Goal: Information Seeking & Learning: Learn about a topic

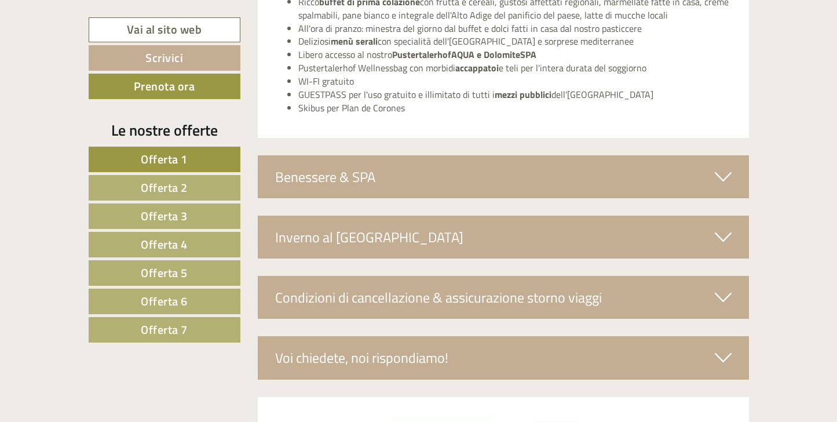
scroll to position [3575, 0]
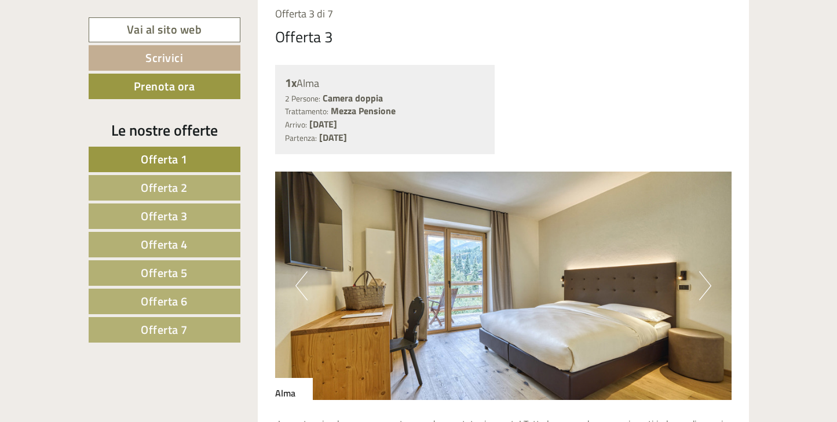
click at [172, 182] on span "Offerta 2" at bounding box center [164, 187] width 47 height 18
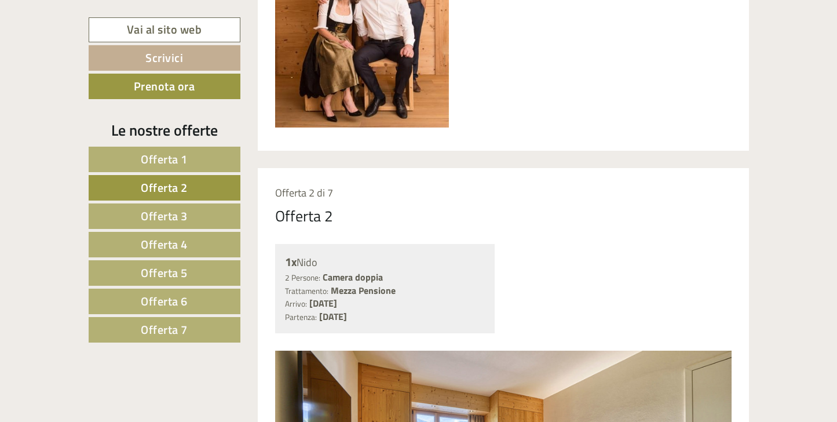
scroll to position [692, 0]
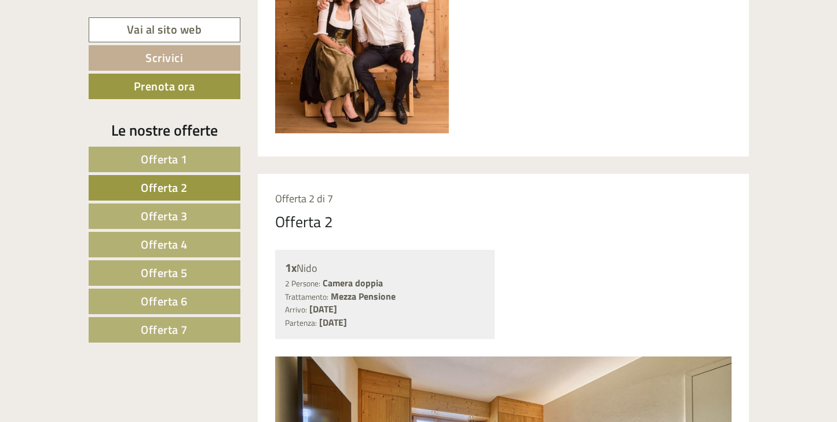
click at [203, 166] on link "Offerta 1" at bounding box center [165, 159] width 152 height 25
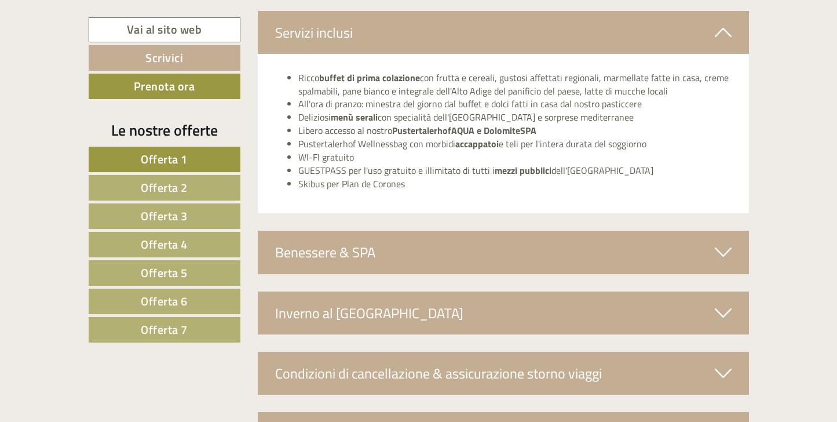
scroll to position [2209, 0]
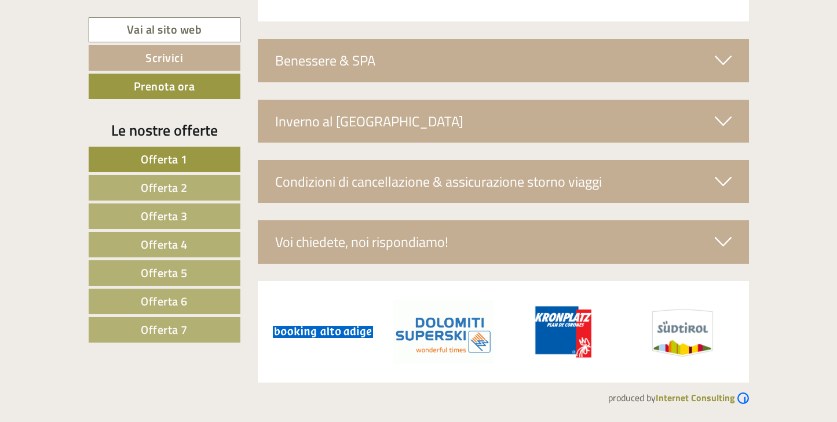
click at [198, 186] on link "Offerta 2" at bounding box center [165, 187] width 152 height 25
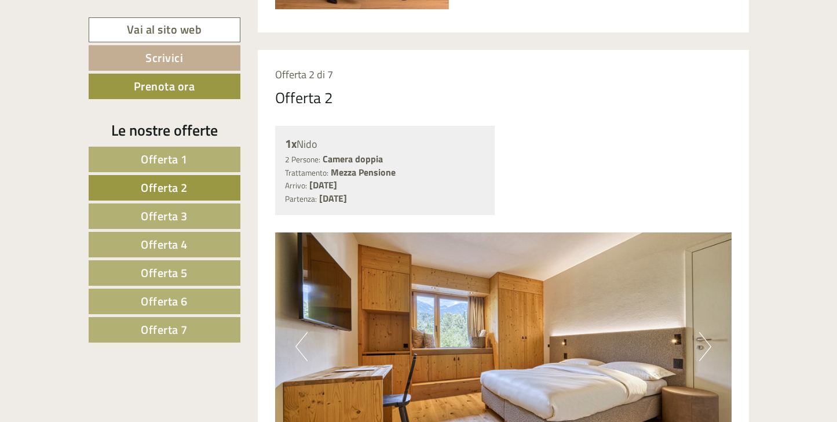
scroll to position [807, 0]
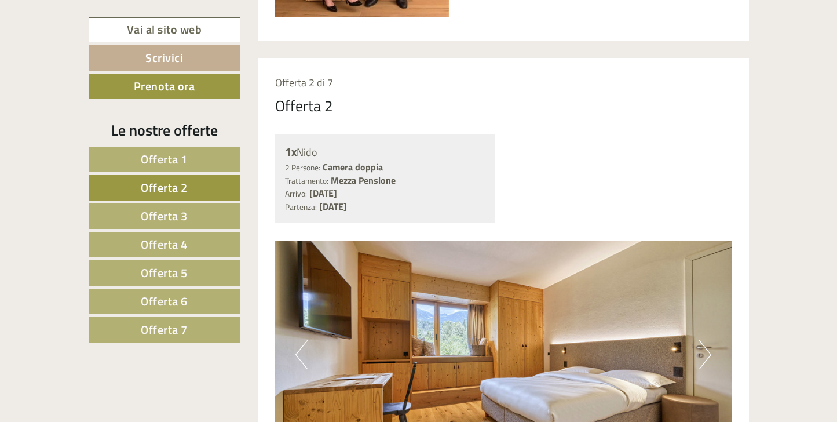
click at [179, 214] on span "Offerta 3" at bounding box center [164, 216] width 47 height 18
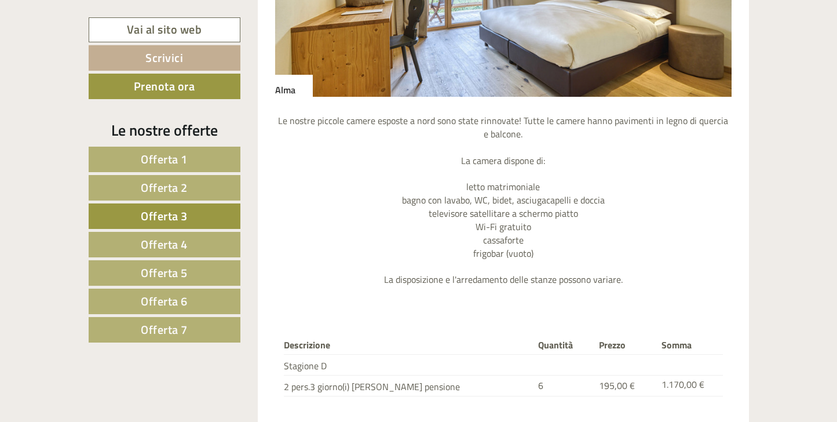
scroll to position [1271, 0]
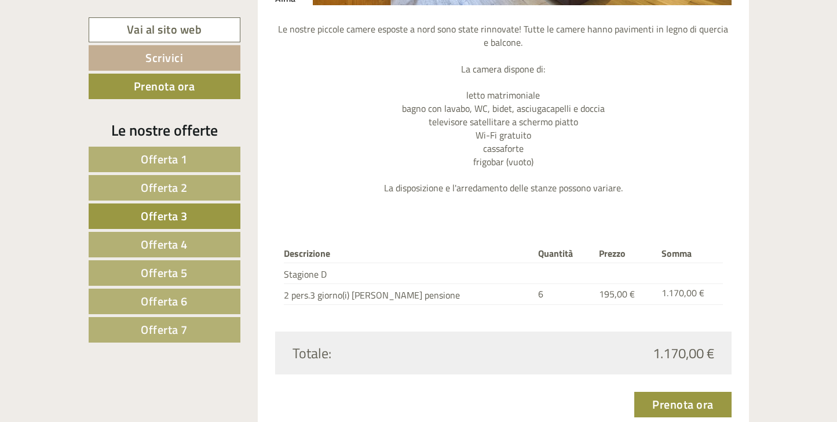
click at [143, 233] on link "Offerta 4" at bounding box center [165, 244] width 152 height 25
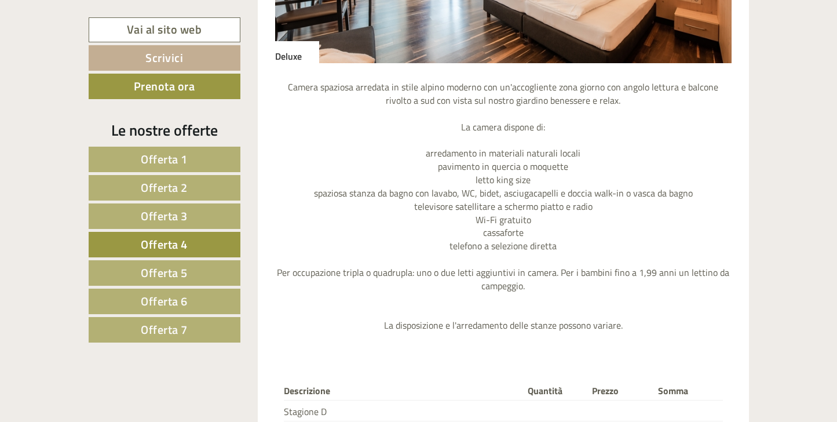
click at [203, 265] on link "Offerta 5" at bounding box center [165, 272] width 152 height 25
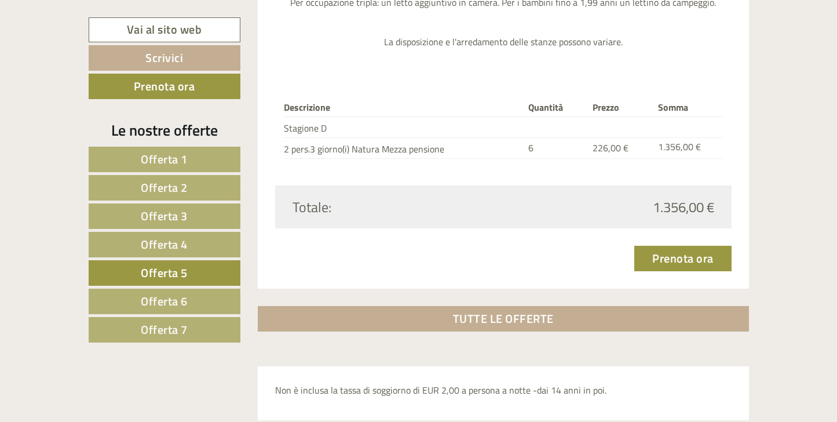
scroll to position [1502, 0]
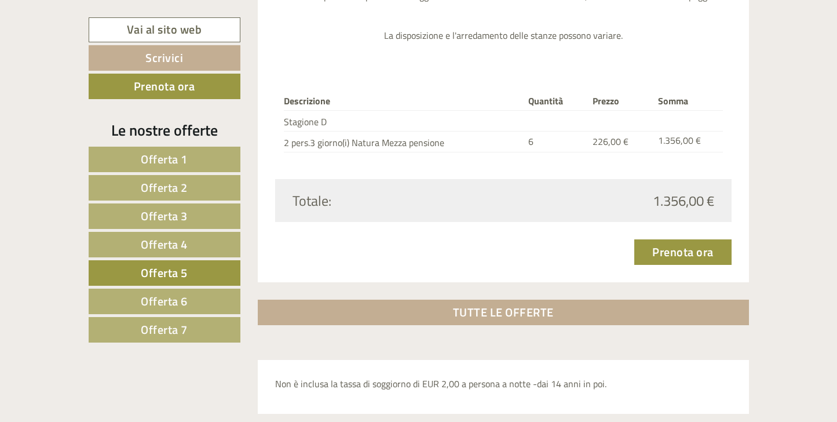
drag, startPoint x: 148, startPoint y: 292, endPoint x: 211, endPoint y: 288, distance: 63.8
click at [148, 292] on span "Offerta 6" at bounding box center [164, 301] width 47 height 18
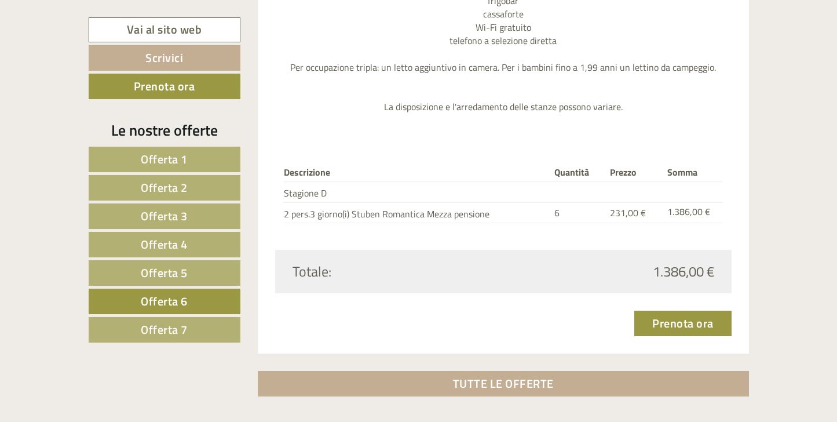
drag, startPoint x: 194, startPoint y: 327, endPoint x: 271, endPoint y: 305, distance: 80.3
click at [194, 328] on link "Offerta 7" at bounding box center [165, 329] width 152 height 25
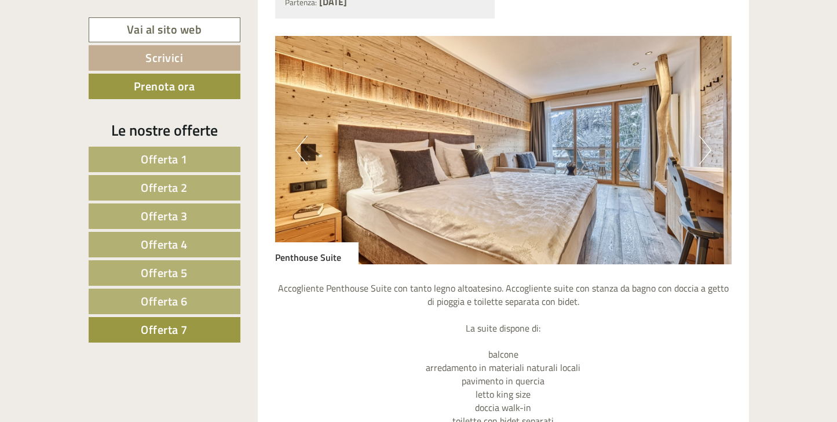
scroll to position [865, 0]
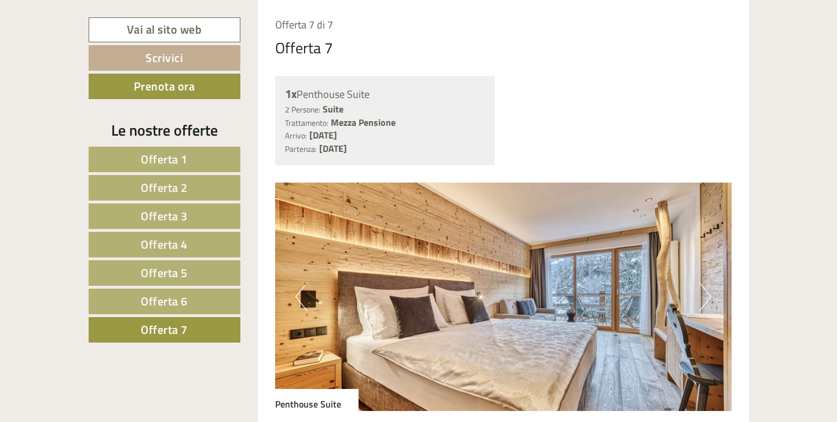
click at [192, 193] on link "Offerta 2" at bounding box center [165, 187] width 152 height 25
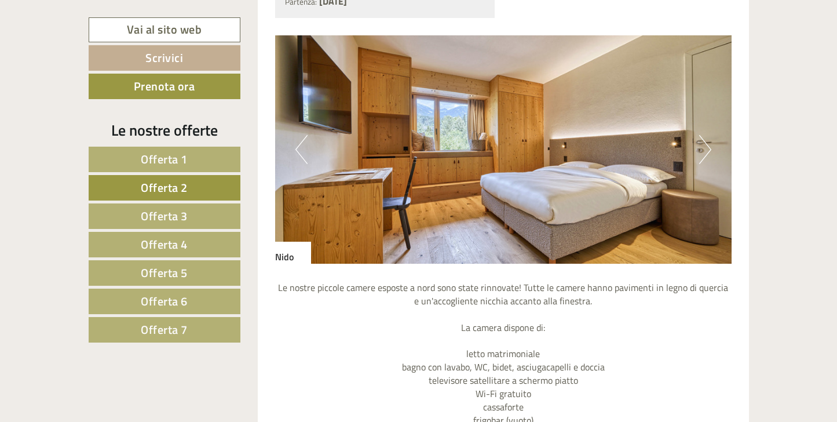
scroll to position [1039, 0]
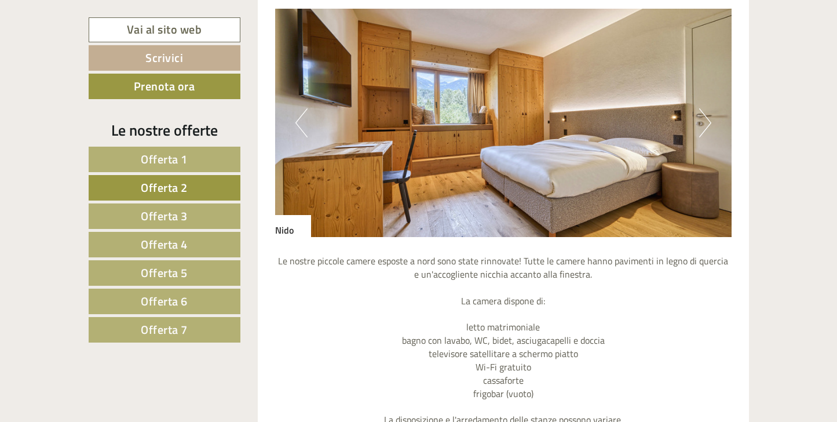
click at [710, 125] on button "Next" at bounding box center [705, 122] width 12 height 29
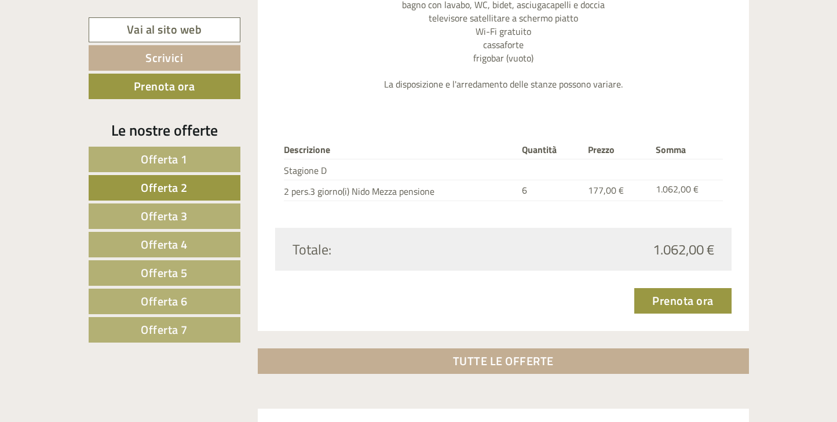
scroll to position [1329, 0]
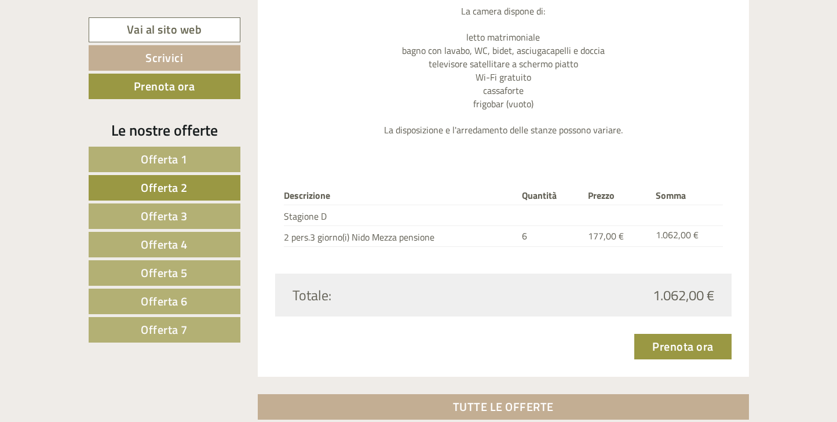
drag, startPoint x: 345, startPoint y: 93, endPoint x: 331, endPoint y: 127, distance: 36.4
click at [345, 93] on p "Le nostre piccole camere esposte a nord sono state rinnovate! Tutte le camere h…" at bounding box center [503, 51] width 456 height 172
click at [214, 218] on link "Offerta 3" at bounding box center [165, 215] width 152 height 25
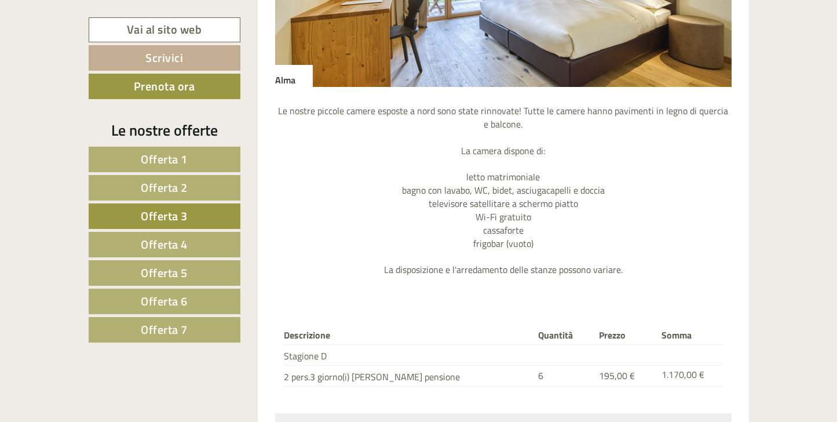
scroll to position [1039, 0]
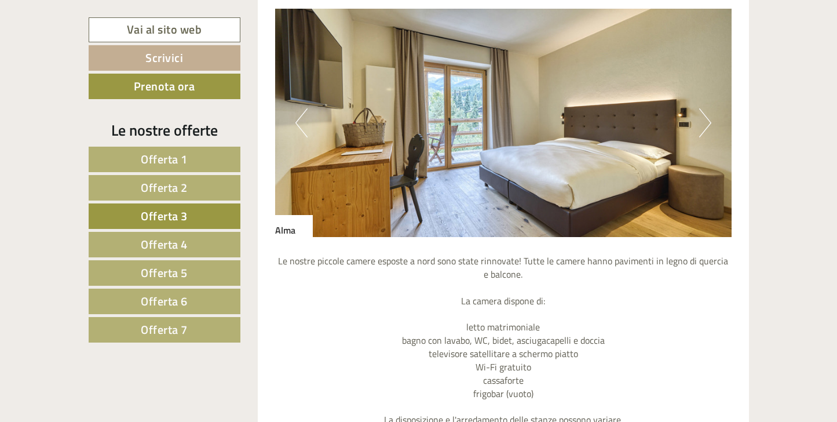
click at [688, 120] on img at bounding box center [503, 123] width 456 height 228
click at [698, 120] on img at bounding box center [503, 123] width 456 height 228
click at [702, 121] on button "Next" at bounding box center [705, 122] width 12 height 29
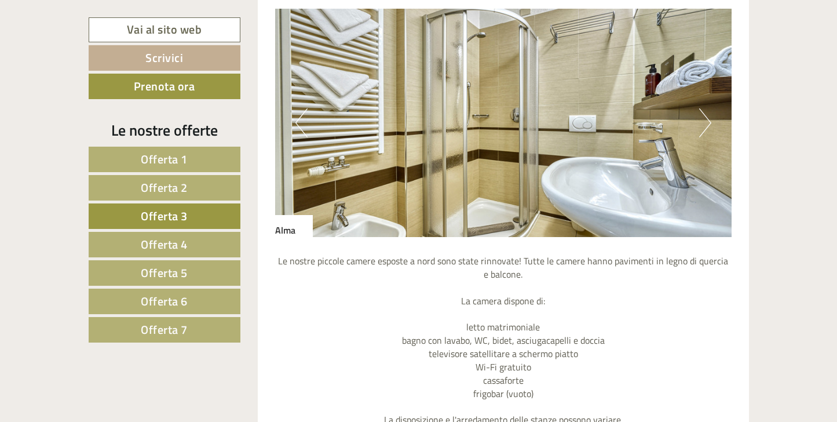
click at [702, 122] on button "Next" at bounding box center [705, 122] width 12 height 29
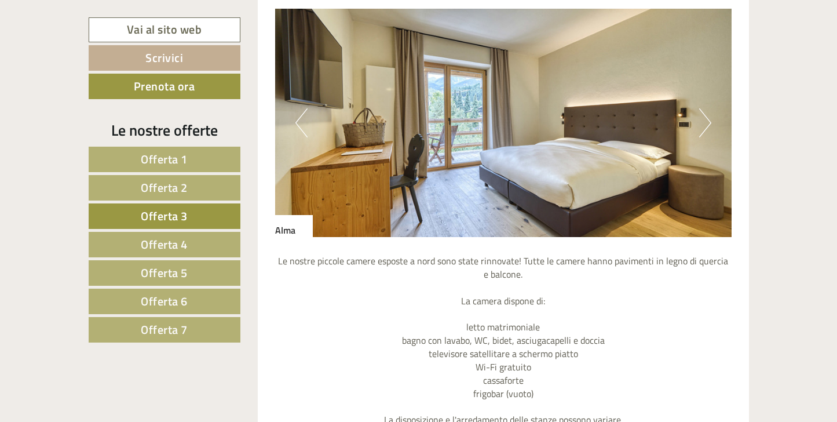
click at [702, 122] on button "Next" at bounding box center [705, 122] width 12 height 29
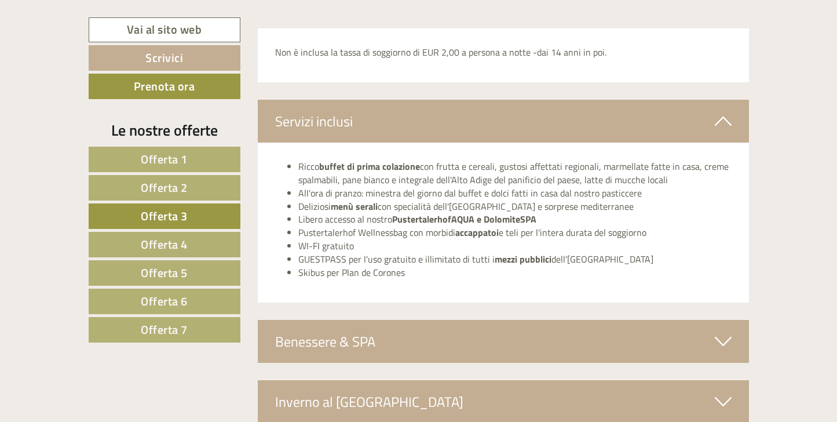
scroll to position [1850, 0]
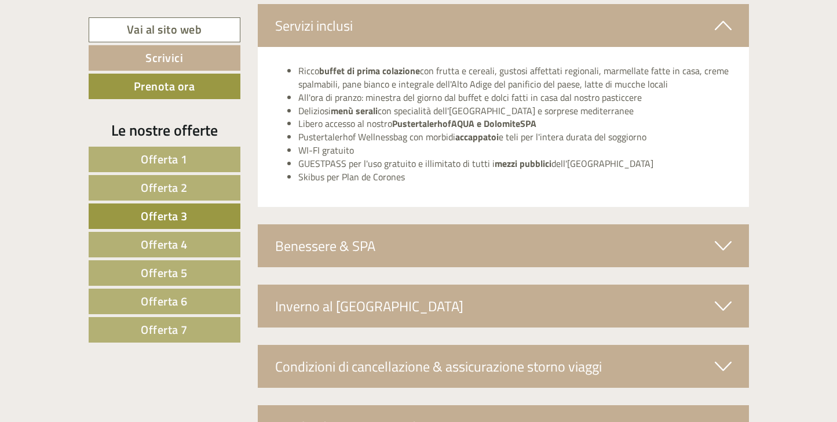
click at [449, 248] on div "Benessere & SPA" at bounding box center [503, 245] width 491 height 43
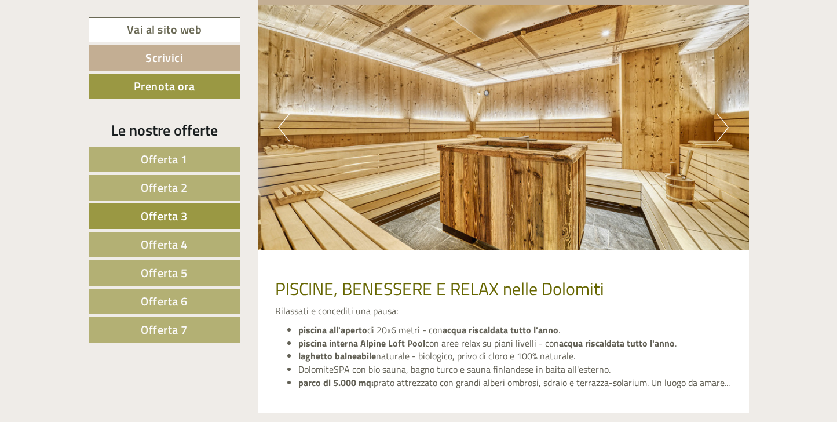
scroll to position [2082, 0]
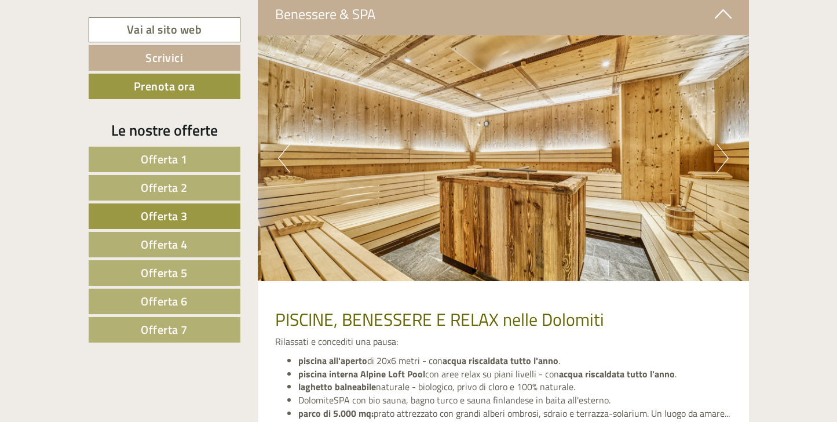
click at [698, 171] on img at bounding box center [503, 158] width 491 height 246
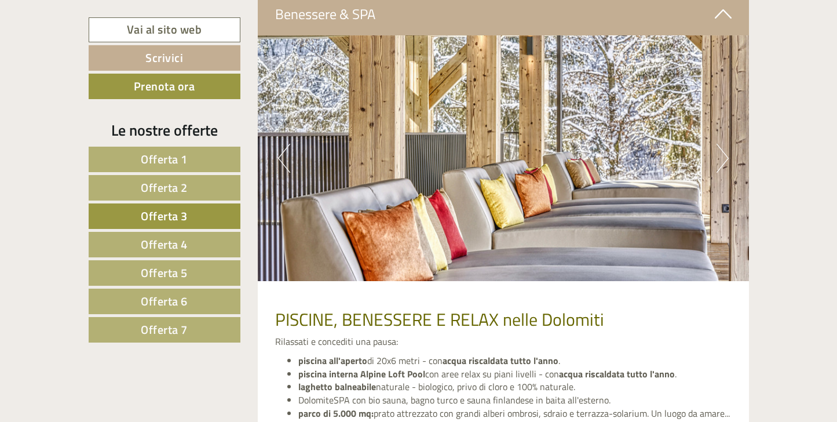
click at [712, 164] on img at bounding box center [503, 158] width 491 height 246
click at [730, 159] on img at bounding box center [503, 158] width 491 height 246
click at [725, 160] on button "Next" at bounding box center [722, 158] width 12 height 29
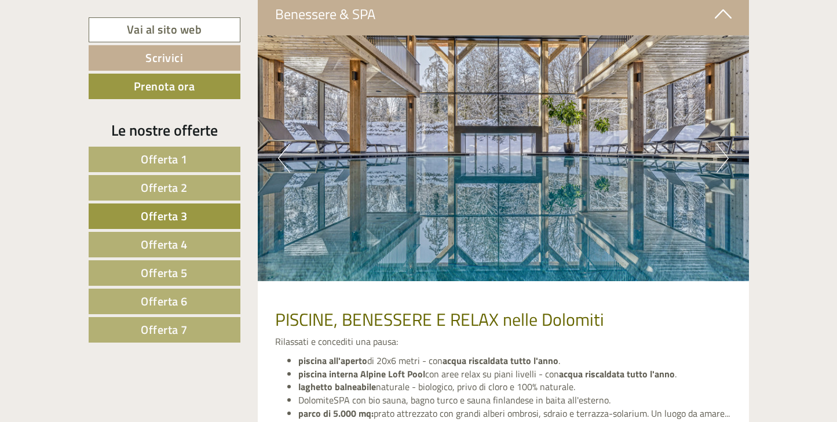
click at [723, 161] on button "Next" at bounding box center [722, 158] width 12 height 29
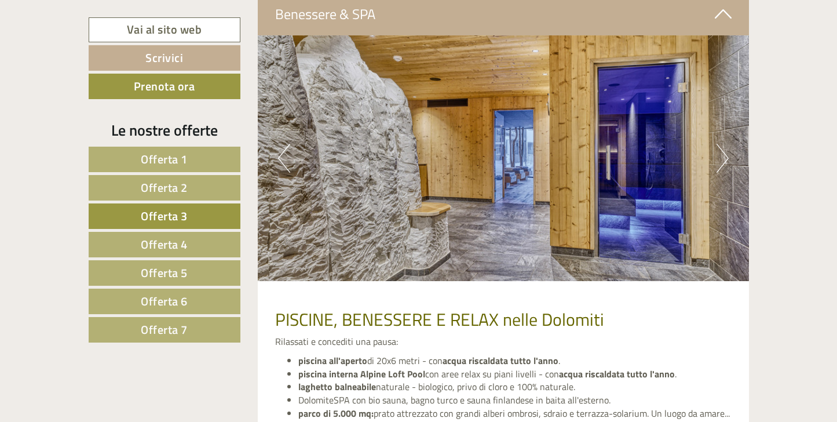
click at [721, 162] on button "Next" at bounding box center [722, 158] width 12 height 29
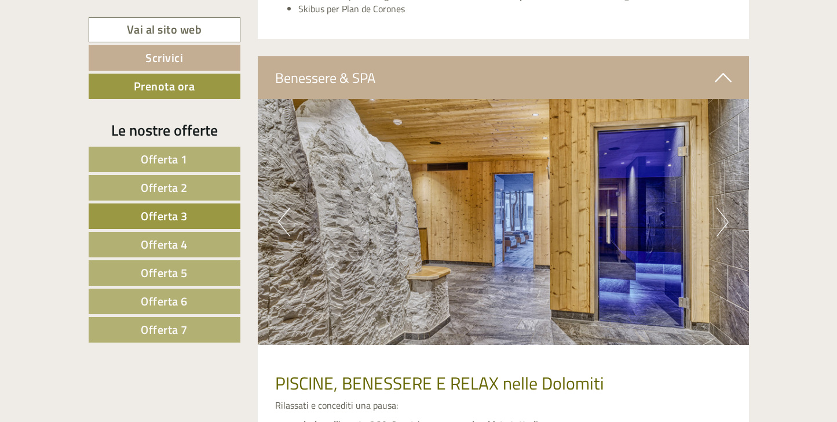
scroll to position [1850, 0]
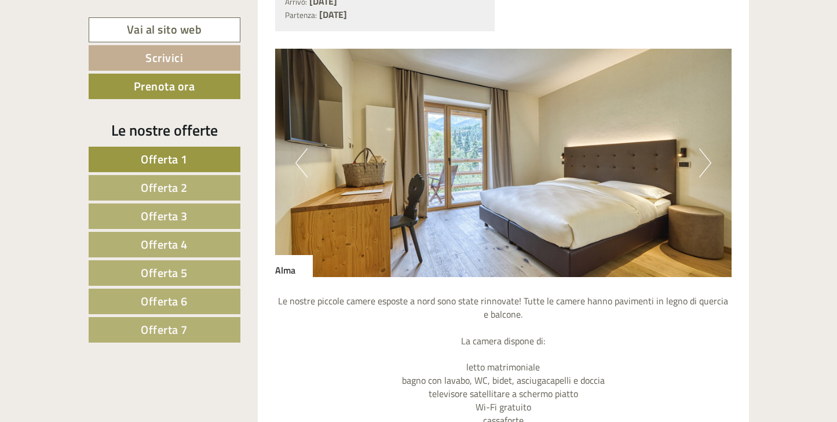
scroll to position [2722, 0]
